Goal: Transaction & Acquisition: Purchase product/service

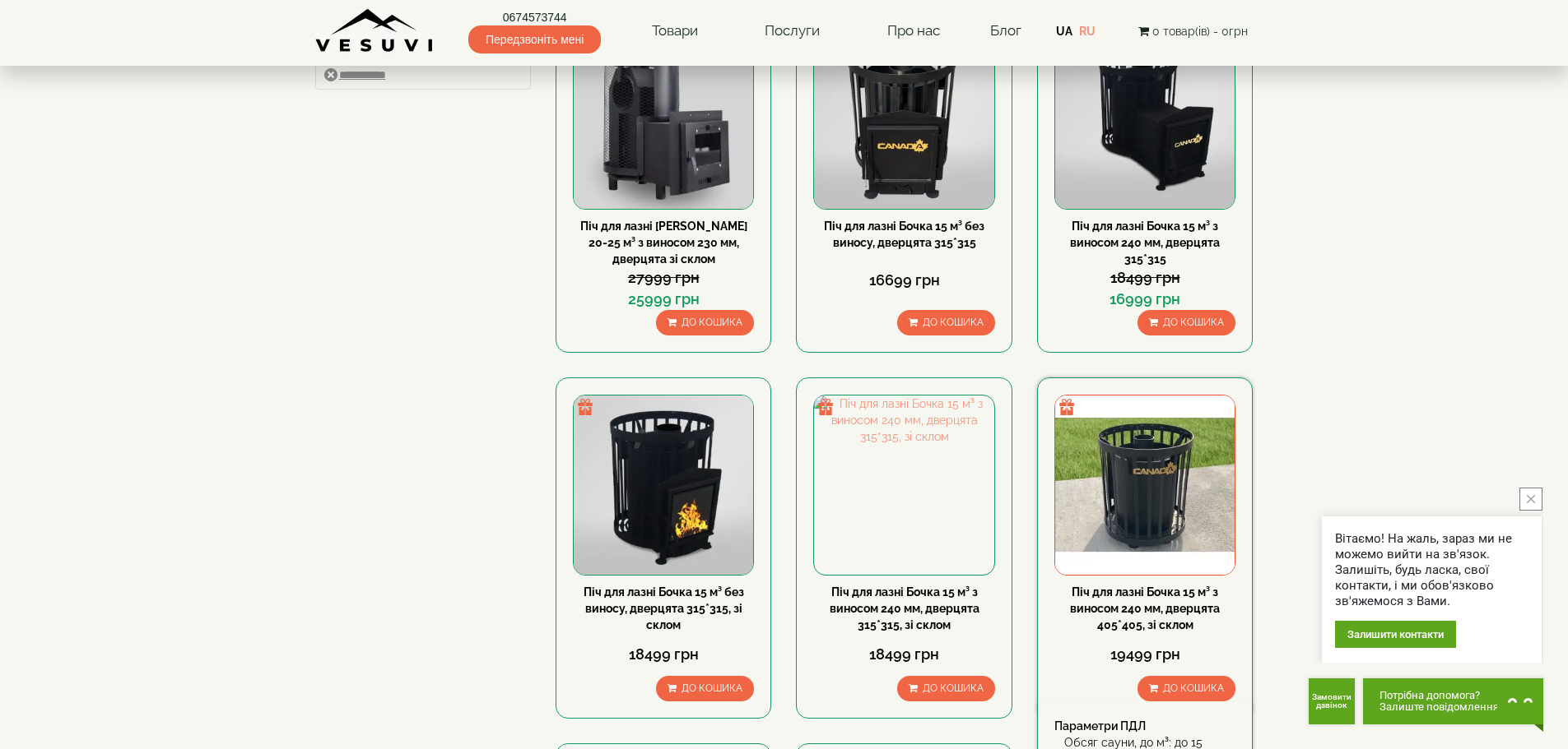
scroll to position [246, 0]
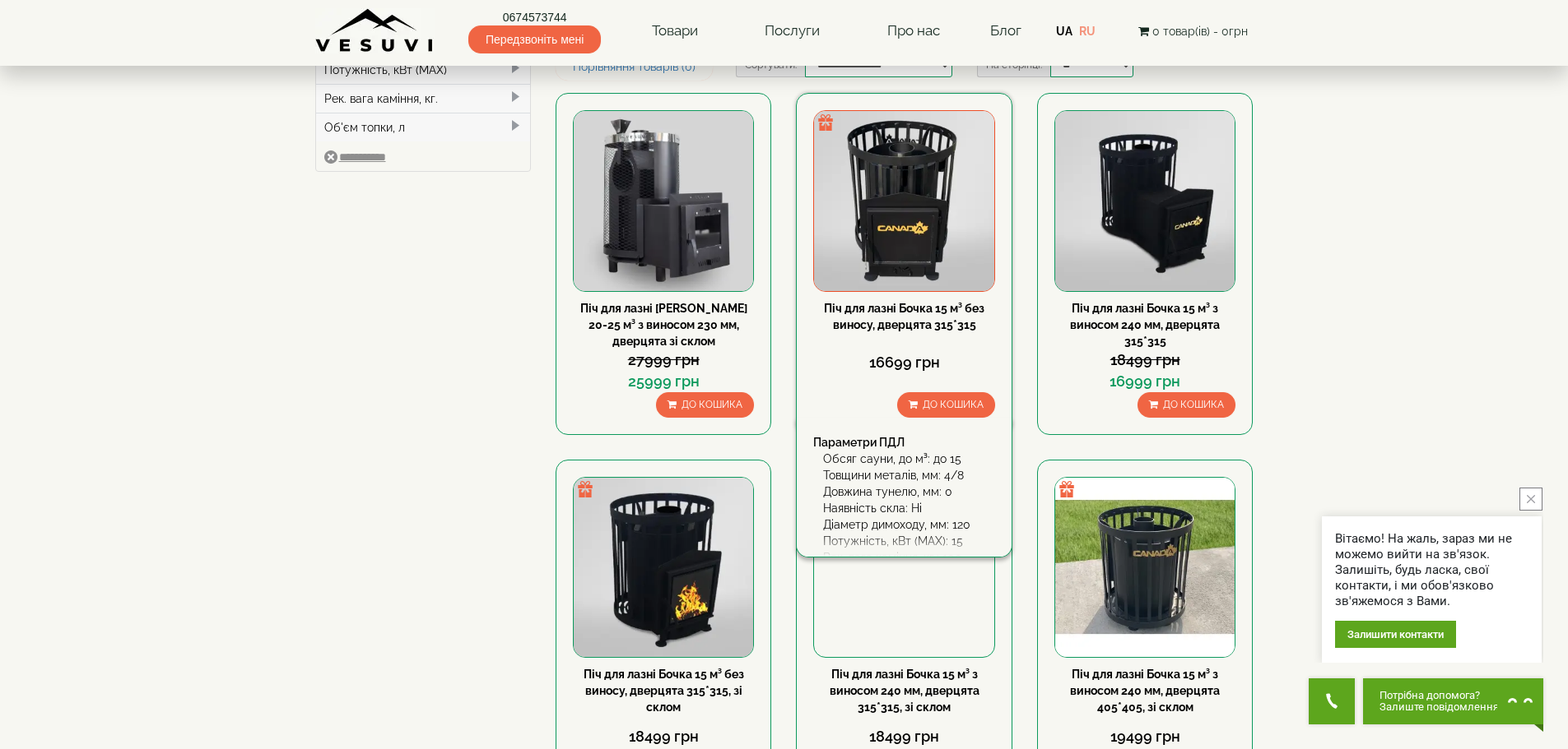
click at [881, 314] on link "Піч для лазні Бочка 15 м³ без виносу, дверцята 315*315" at bounding box center [904, 317] width 160 height 30
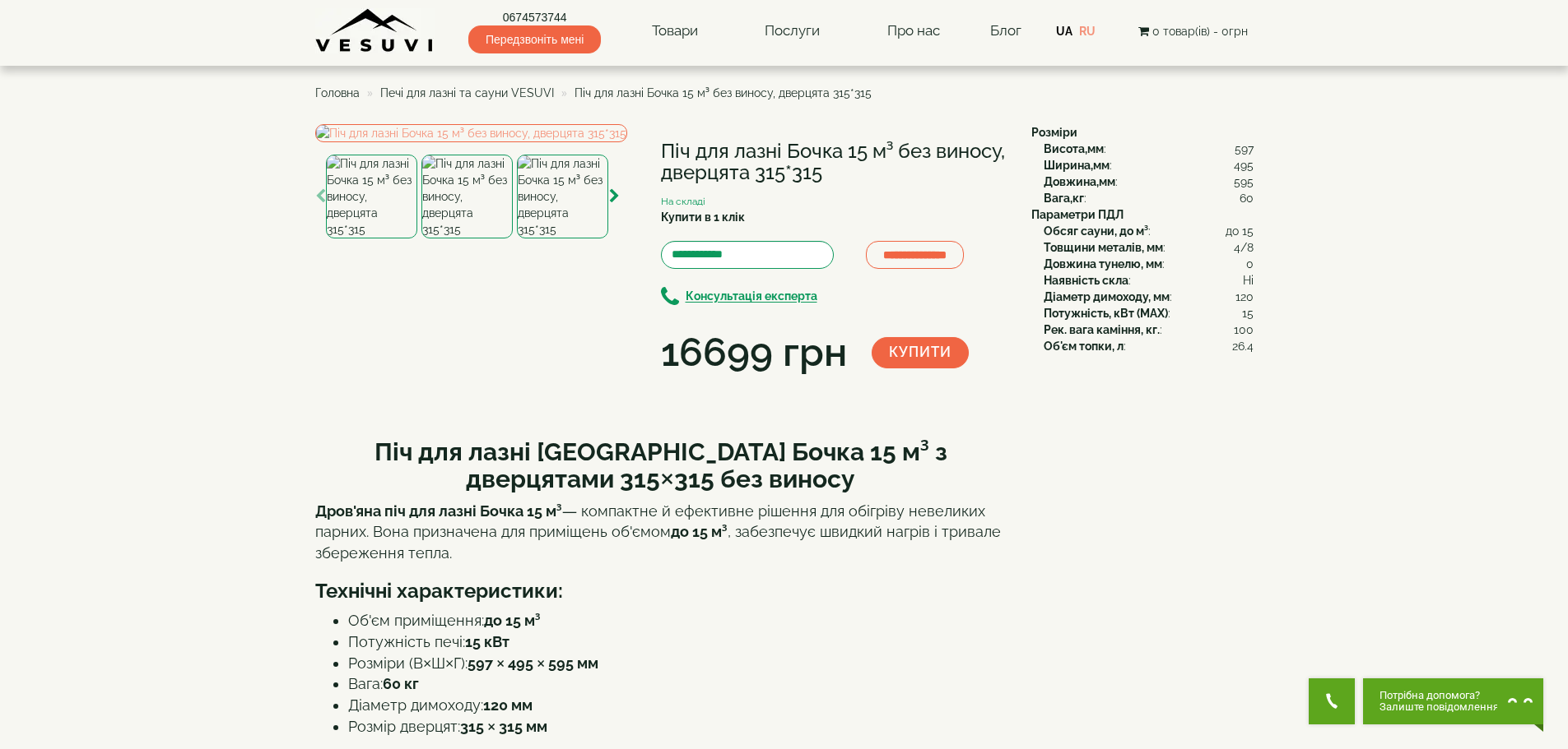
click at [575, 238] on img at bounding box center [563, 196] width 92 height 84
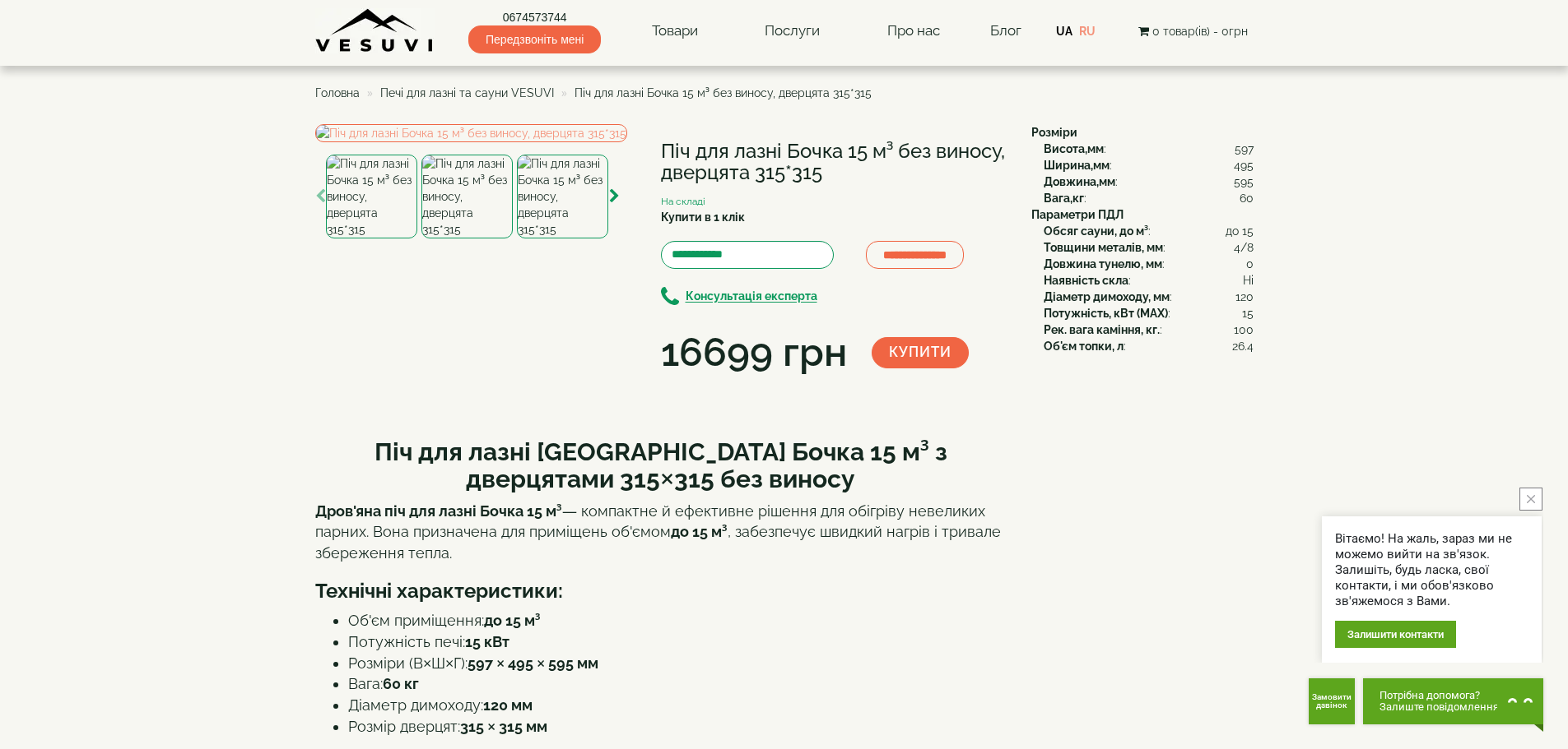
click at [461, 238] on img at bounding box center [467, 196] width 92 height 84
click at [590, 238] on img at bounding box center [563, 196] width 92 height 84
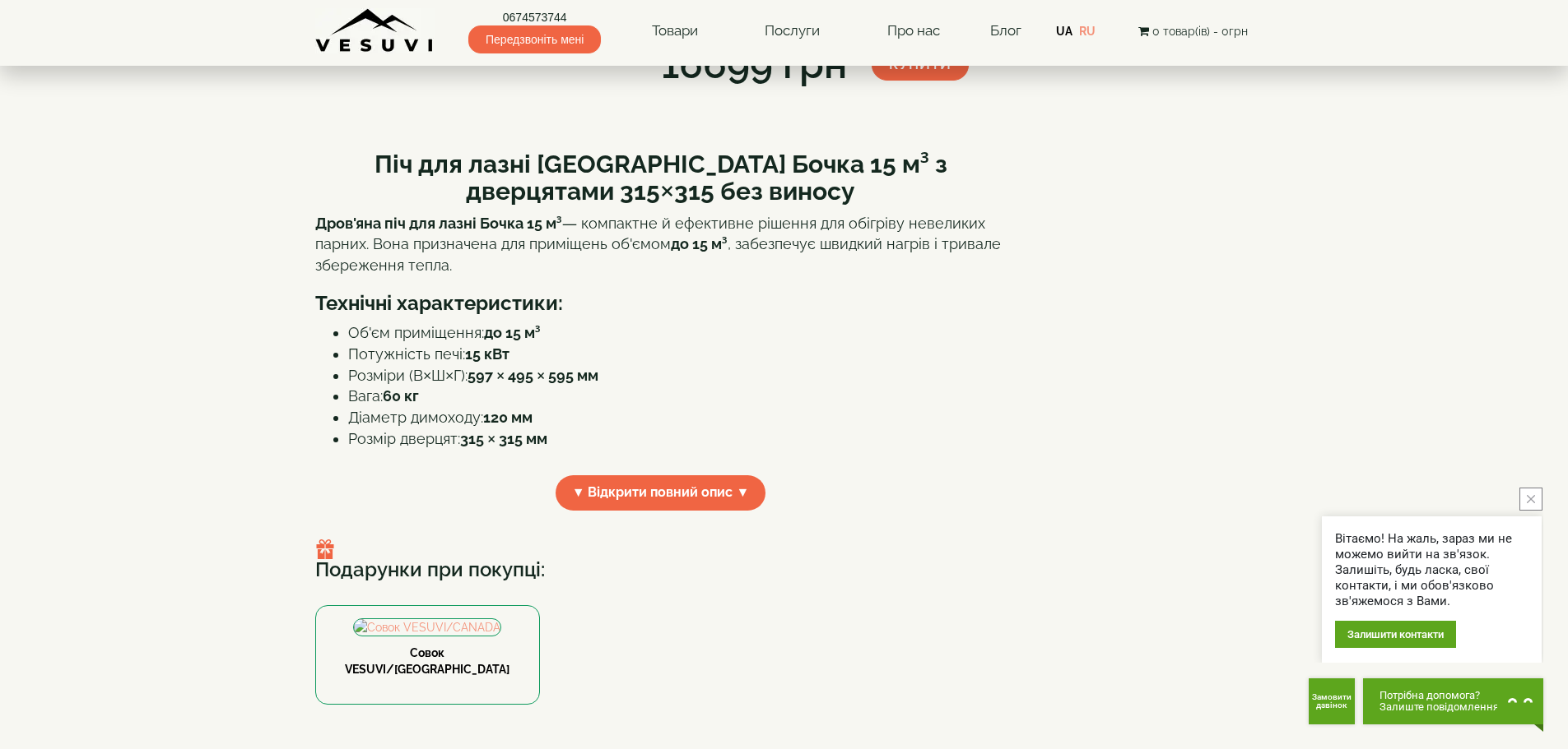
scroll to position [411, 0]
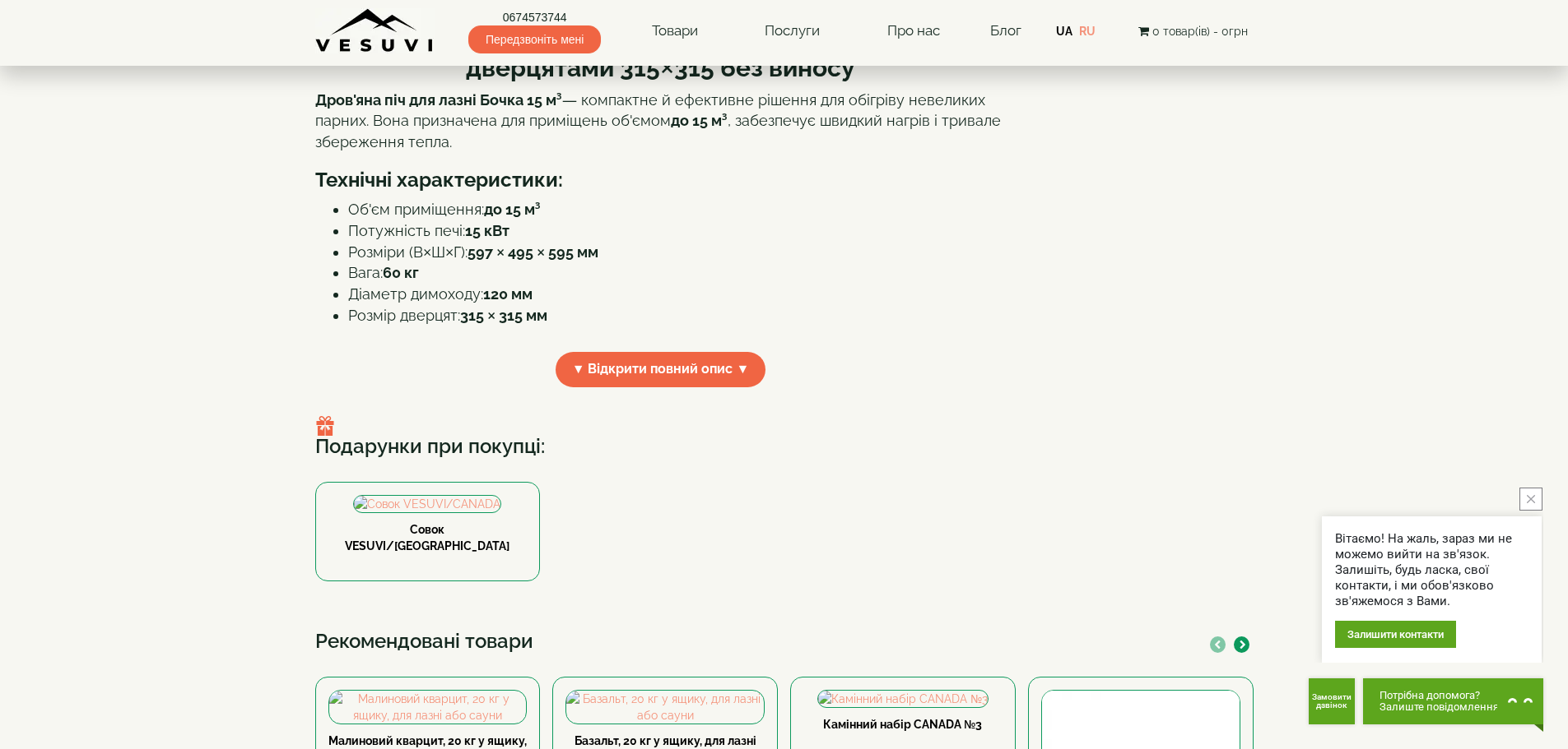
click at [536, 261] on strong "597 × 495 × 595 мм" at bounding box center [533, 252] width 130 height 17
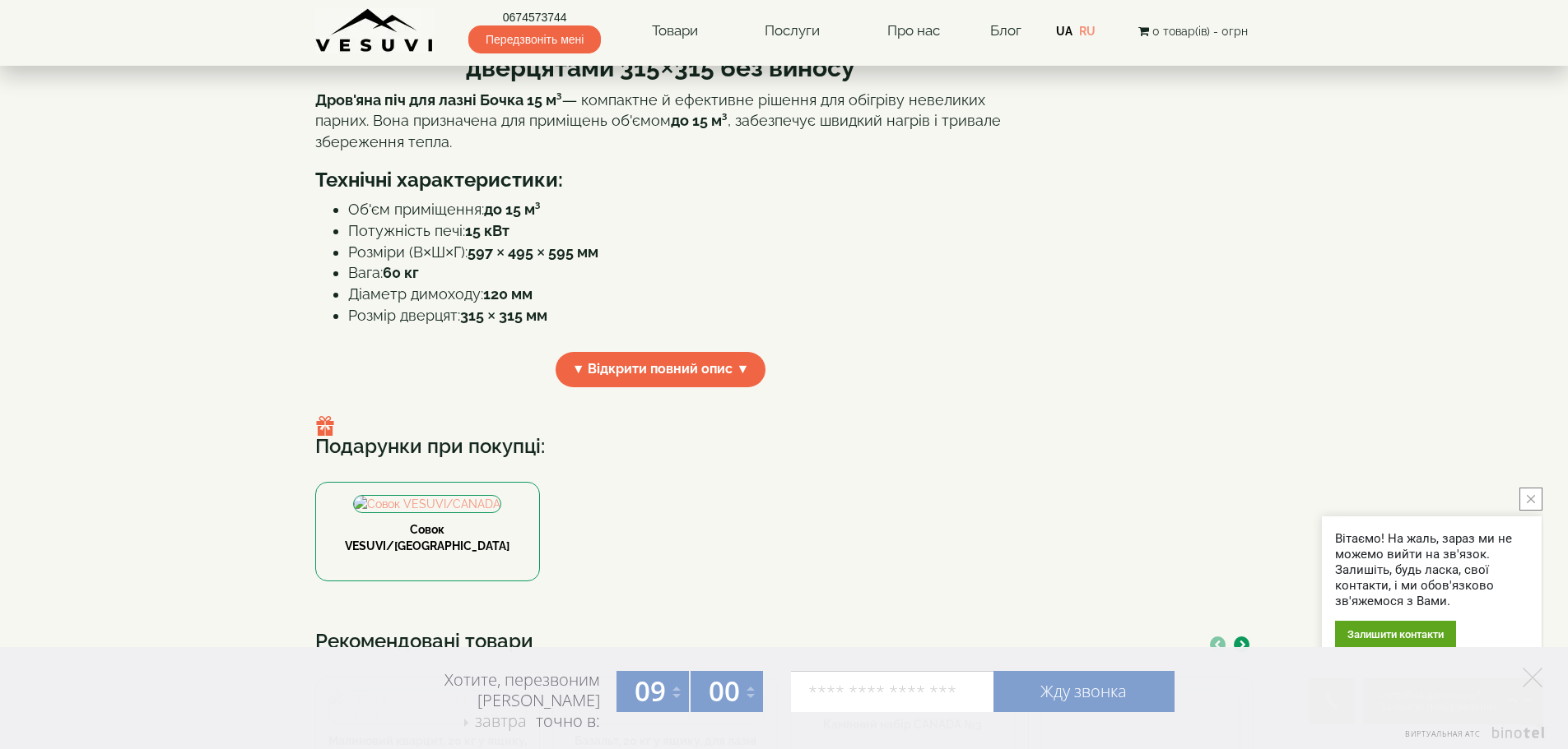
click at [1537, 499] on button "close button" at bounding box center [1531, 500] width 23 height 23
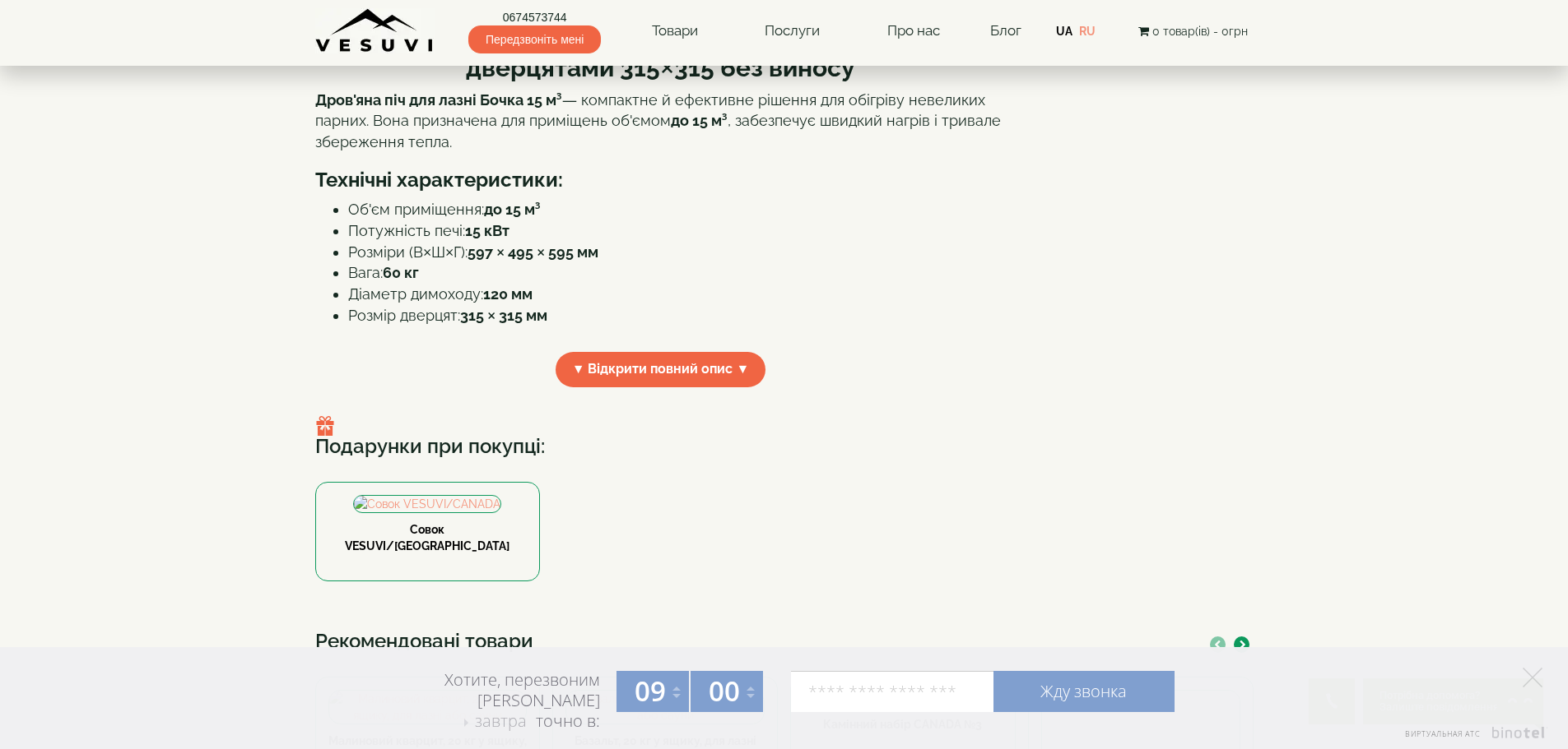
drag, startPoint x: 786, startPoint y: 427, endPoint x: 775, endPoint y: 427, distance: 11.0
click at [785, 284] on li "Вага: 60 кг" at bounding box center [677, 273] width 659 height 22
click at [381, 284] on li "Вага: 60 кг" at bounding box center [677, 273] width 659 height 22
click at [395, 281] on strong "60 кг" at bounding box center [400, 272] width 36 height 17
click at [394, 305] on li "Діаметр димоходу: 120 мм" at bounding box center [677, 295] width 659 height 22
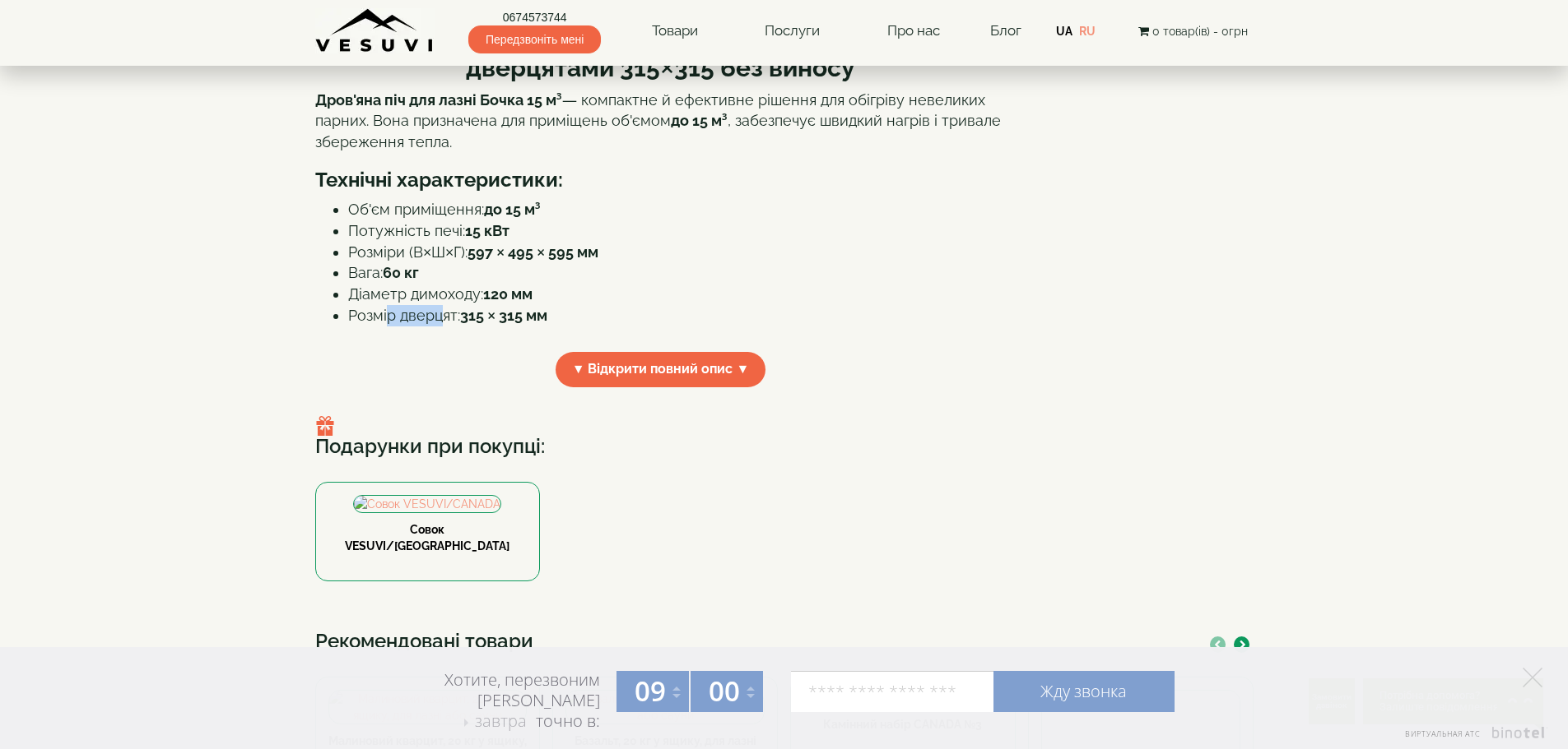
drag, startPoint x: 389, startPoint y: 468, endPoint x: 439, endPoint y: 468, distance: 50.0
click at [439, 326] on li "Розмір дверцят: 315 × 315 мм" at bounding box center [677, 316] width 659 height 22
click at [403, 281] on strong "60 кг" at bounding box center [400, 272] width 36 height 17
drag, startPoint x: 472, startPoint y: 402, endPoint x: 580, endPoint y: 401, distance: 108.0
click at [580, 261] on strong "597 × 495 × 595 мм" at bounding box center [533, 252] width 130 height 17
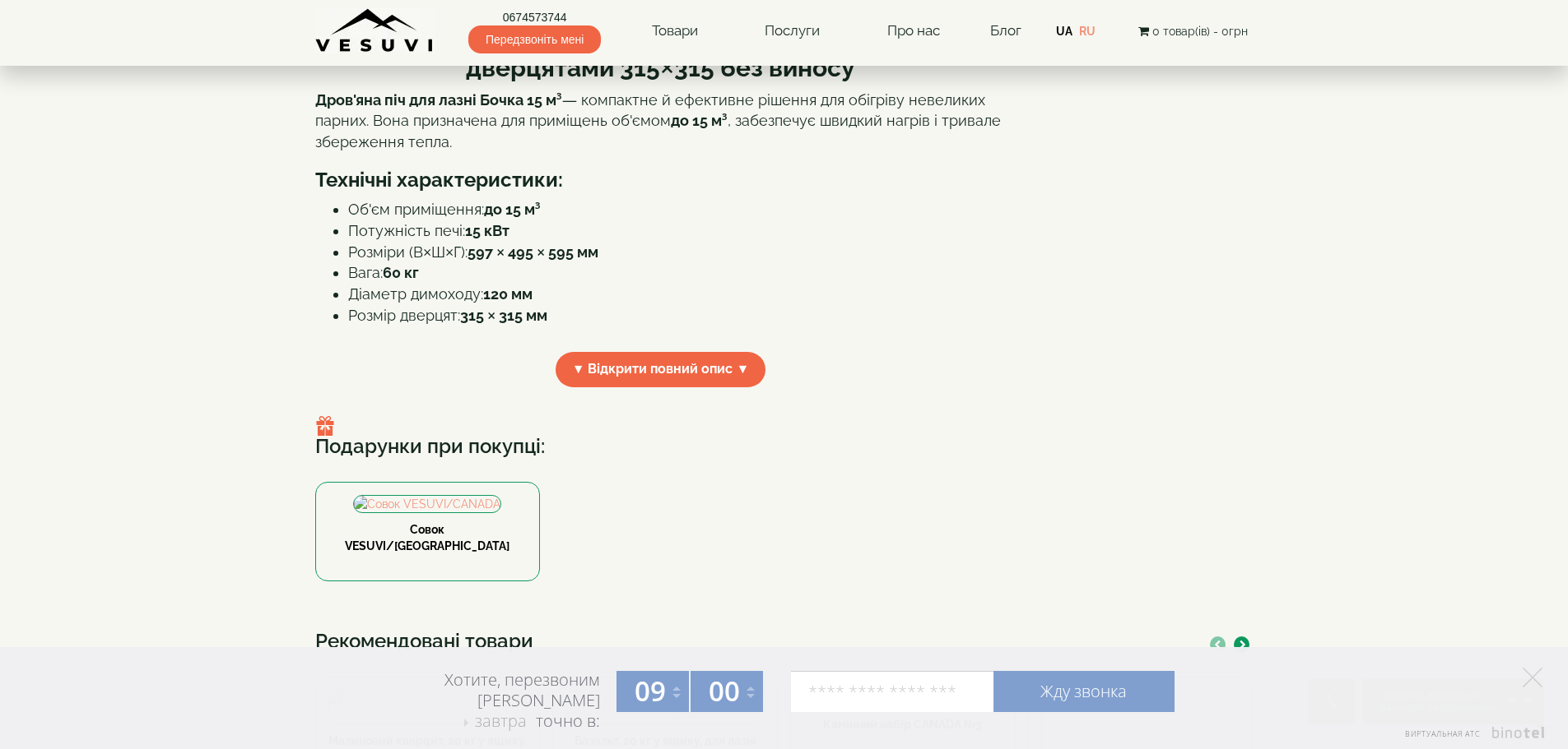
click at [439, 263] on li "Розміри (В×Ш×Г): 597 × 495 × 595 мм" at bounding box center [677, 253] width 659 height 22
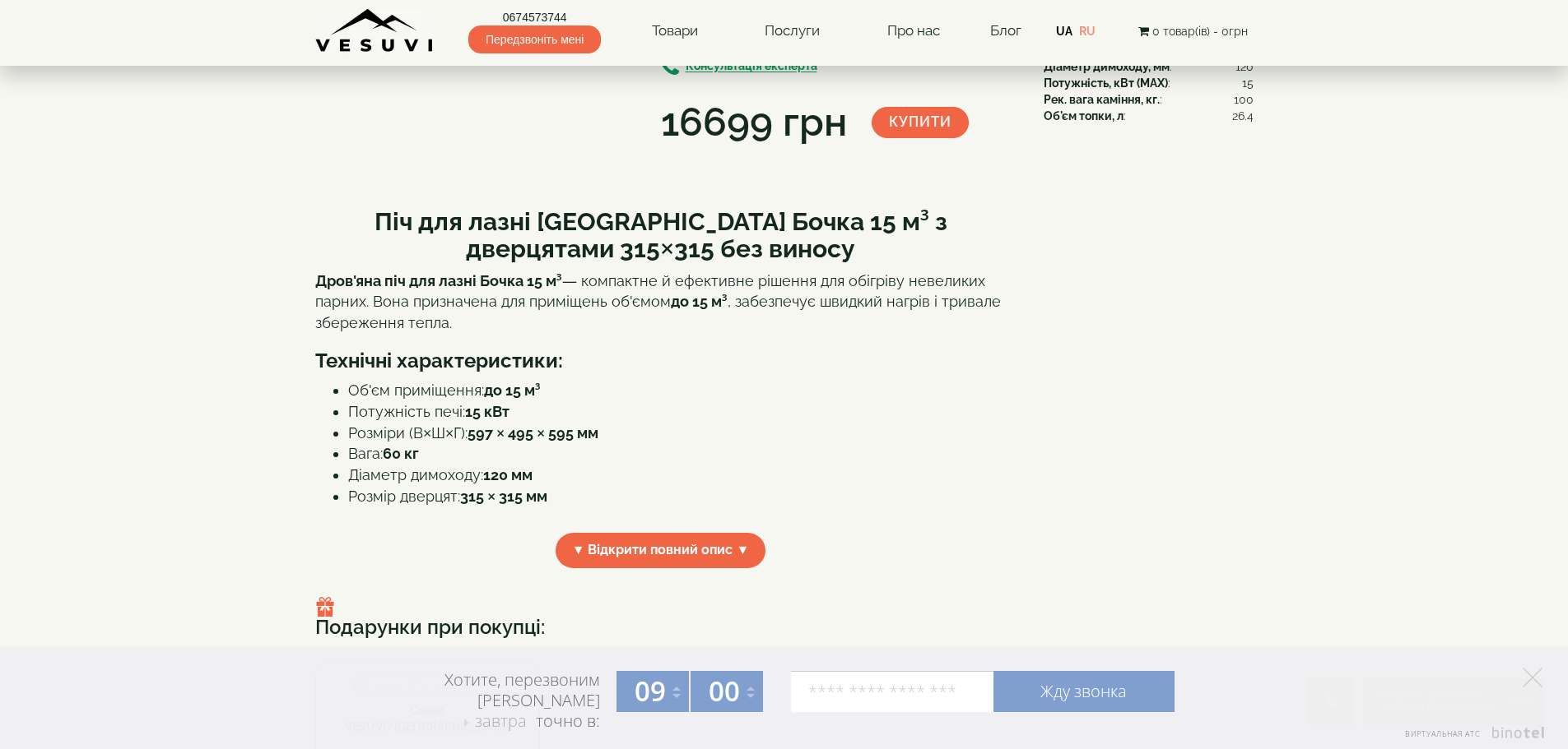
scroll to position [82, 0]
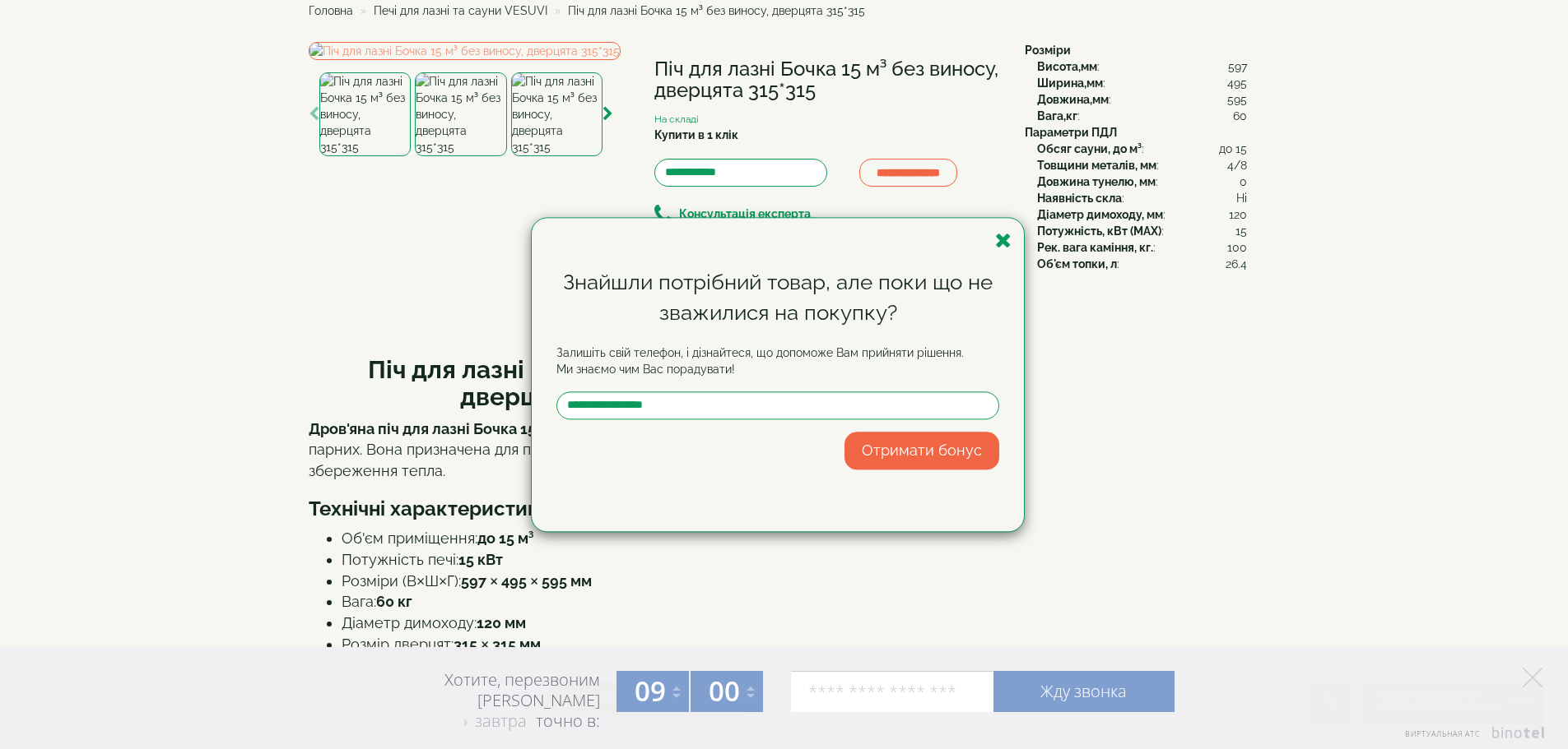
click at [152, 386] on div "Знайшли потрібний товар, але поки що не зважилися на покупку? Залишіть свій тел…" at bounding box center [784, 374] width 1568 height 749
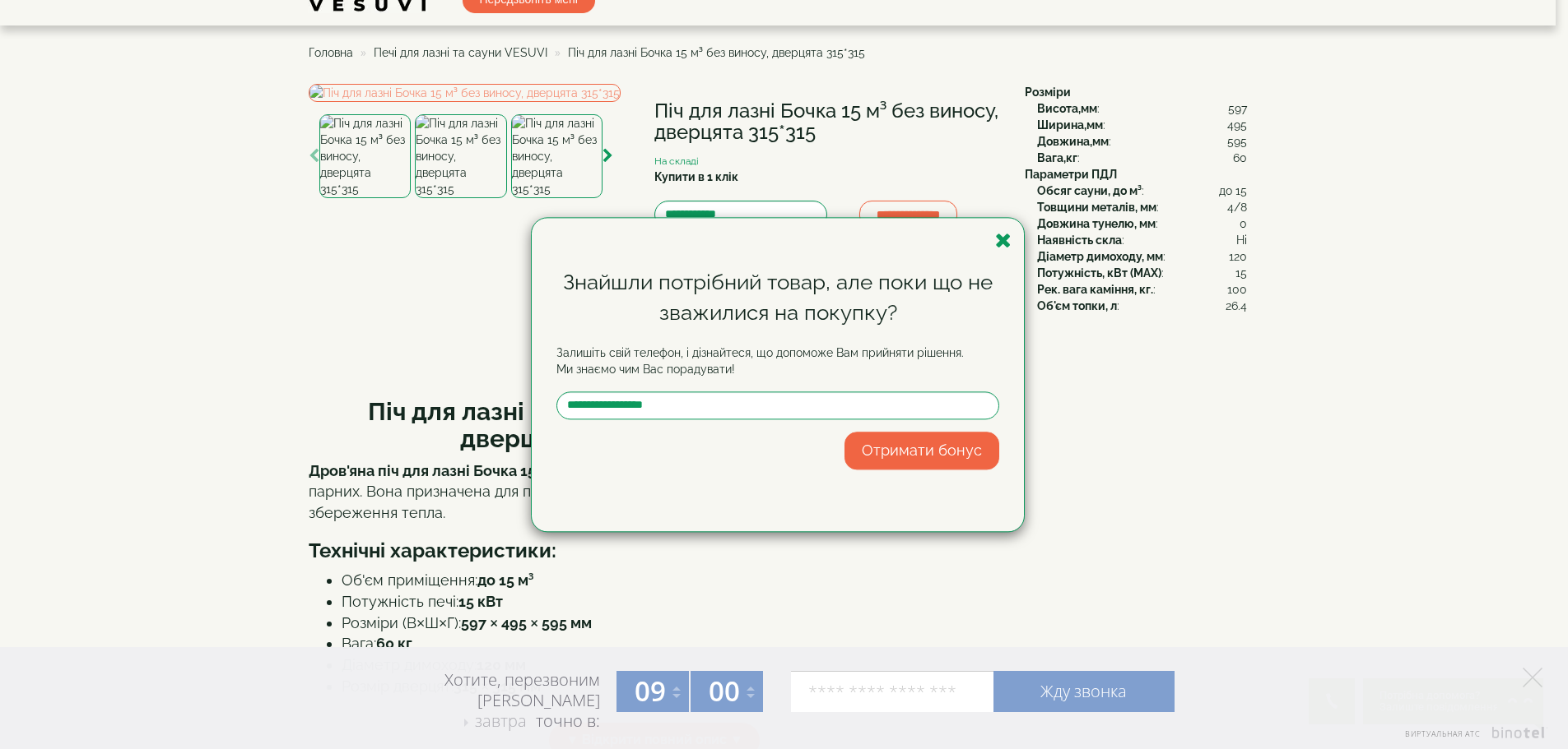
scroll to position [0, 0]
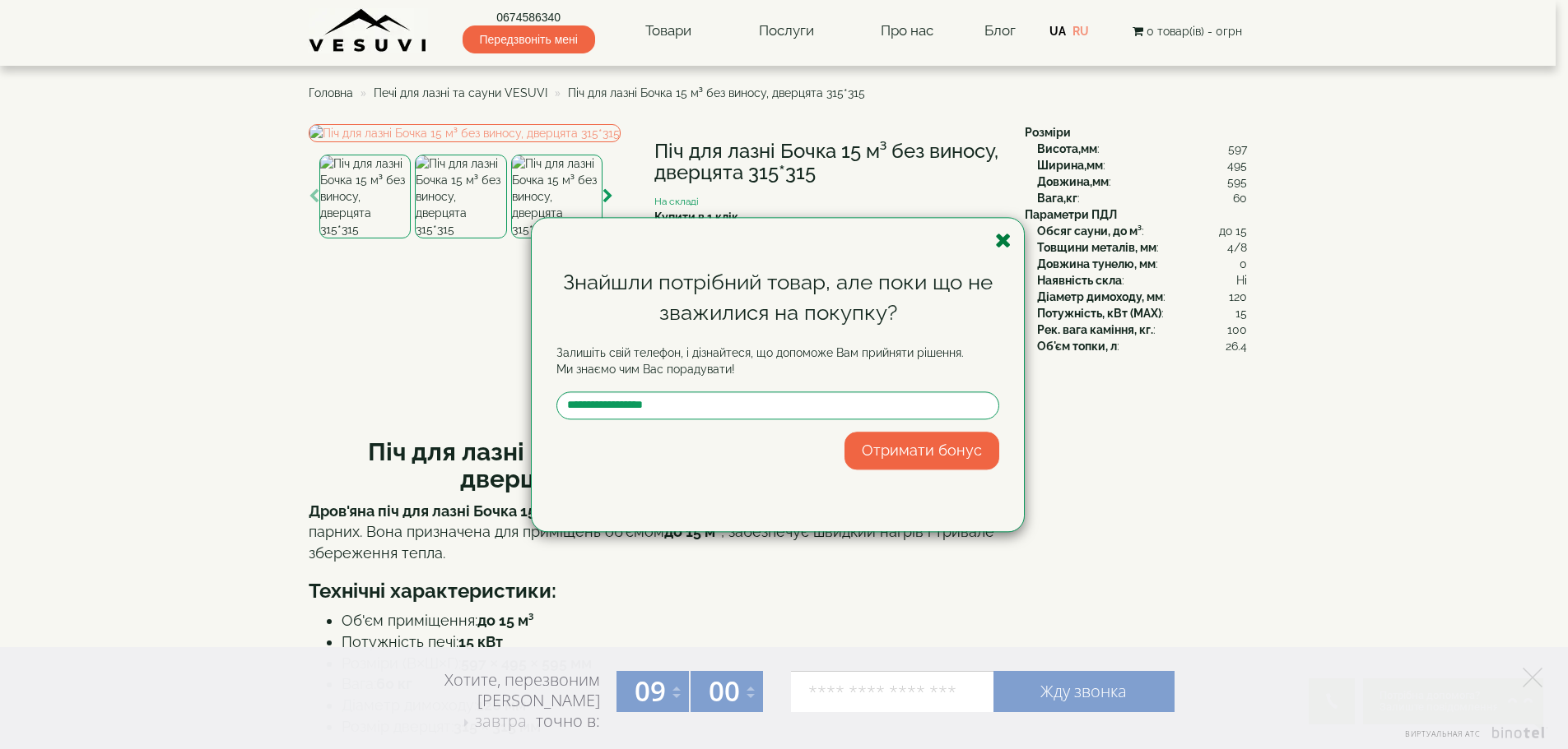
click at [1000, 238] on icon "button" at bounding box center [1003, 240] width 16 height 21
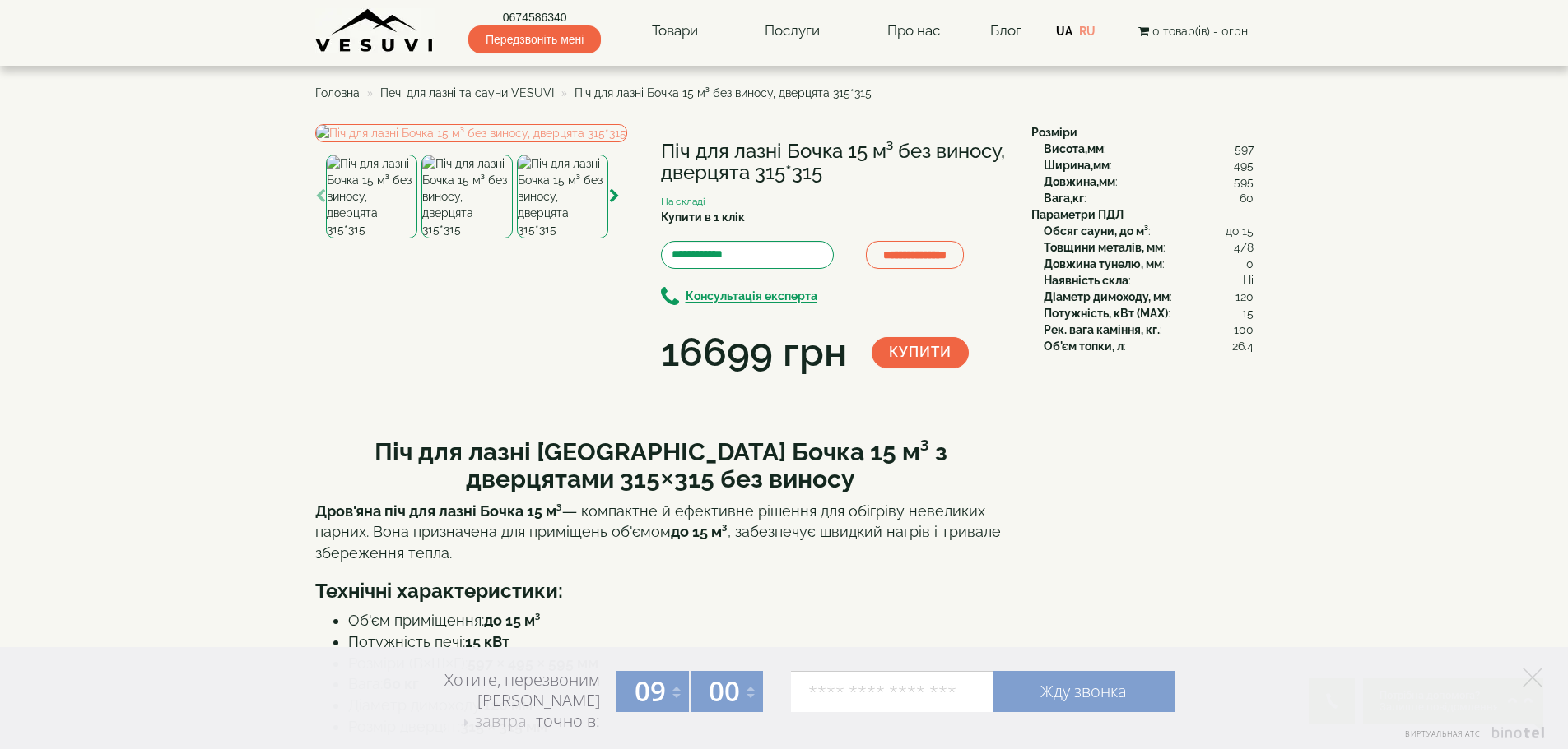
click at [363, 238] on img at bounding box center [372, 196] width 92 height 84
